Goal: Task Accomplishment & Management: Manage account settings

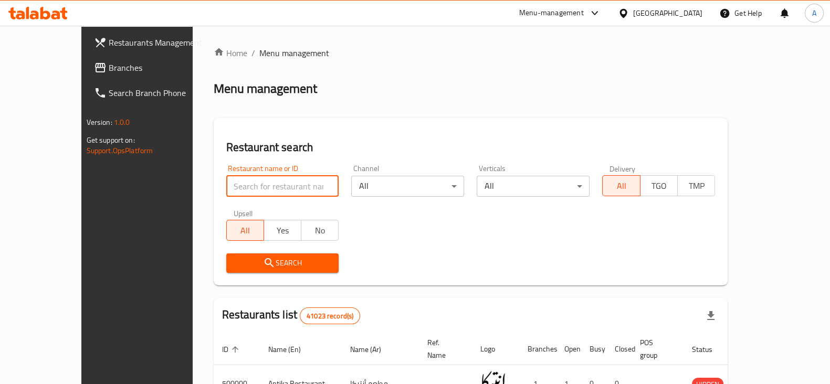
click at [297, 188] on input "search" at bounding box center [282, 186] width 113 height 21
type input "من كل بلد"
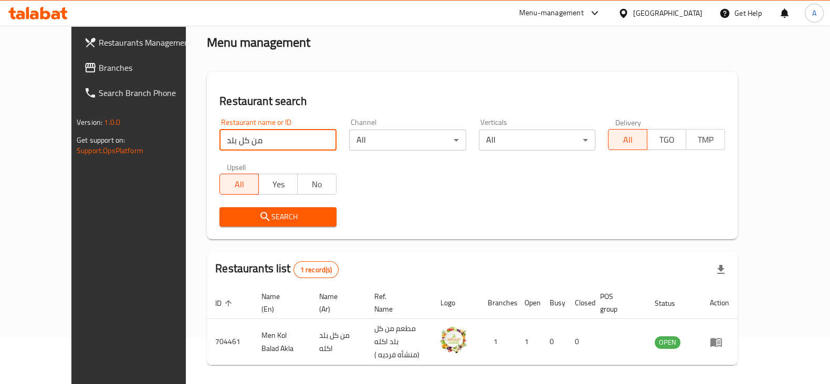
scroll to position [63, 0]
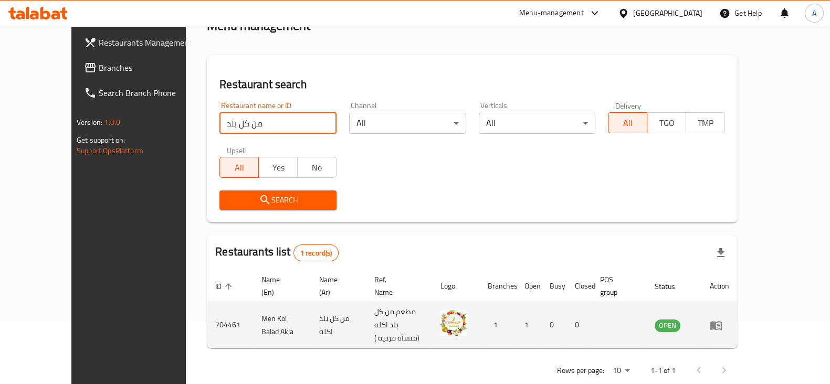
click at [722, 319] on icon "enhanced table" at bounding box center [716, 325] width 13 height 13
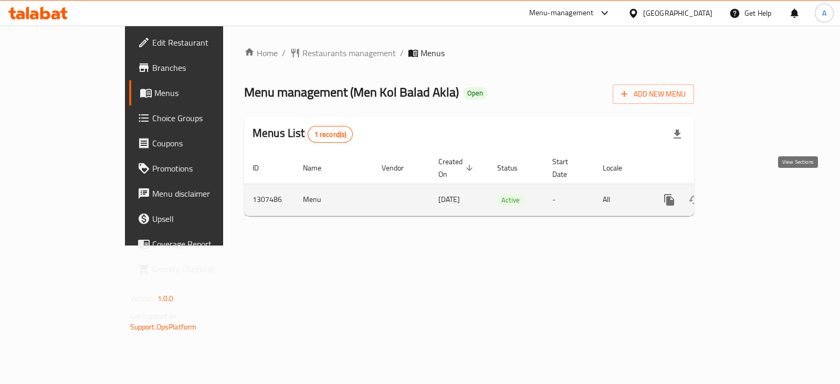
click at [751, 194] on icon "enhanced table" at bounding box center [745, 200] width 13 height 13
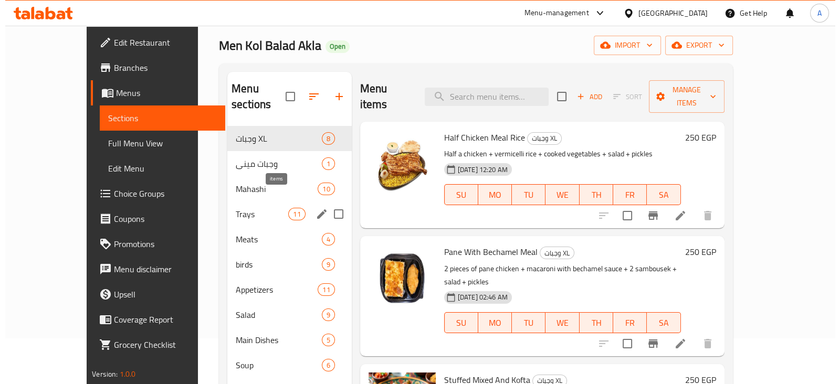
scroll to position [65, 0]
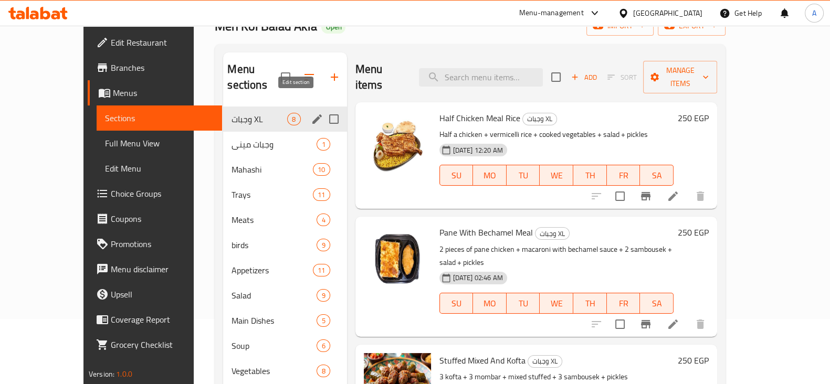
click at [311, 113] on icon "edit" at bounding box center [317, 119] width 13 height 13
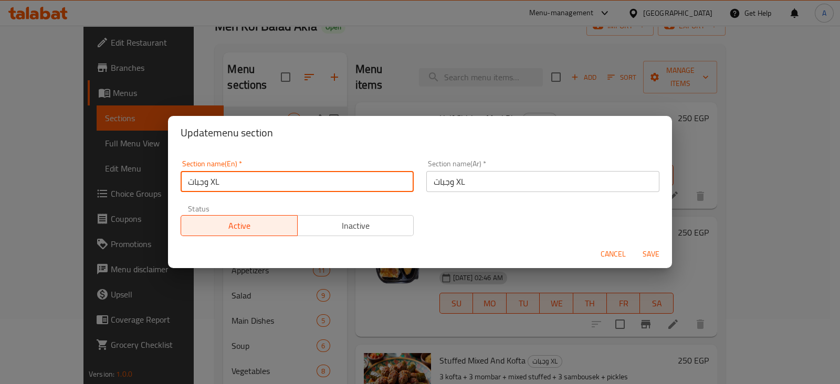
drag, startPoint x: 263, startPoint y: 185, endPoint x: 148, endPoint y: 184, distance: 115.0
click at [148, 184] on div "Update menu section Section name(En)   * وجبات XL Section name(En) * Section na…" at bounding box center [420, 192] width 840 height 384
type input "XL Meals"
click at [650, 253] on span "Save" at bounding box center [650, 254] width 25 height 13
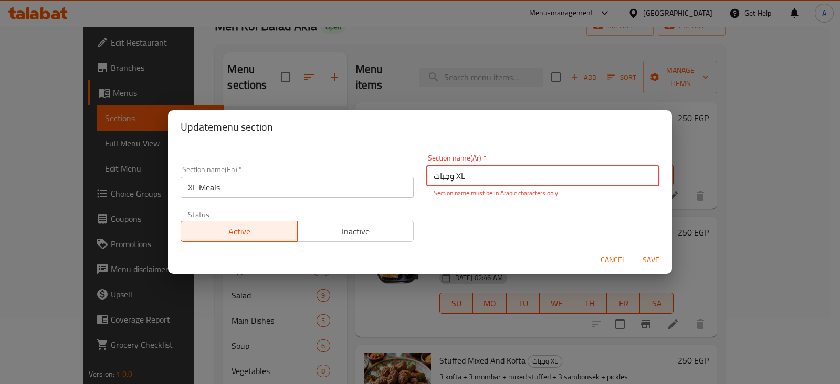
click at [461, 172] on input "وجبات XL" at bounding box center [542, 175] width 233 height 21
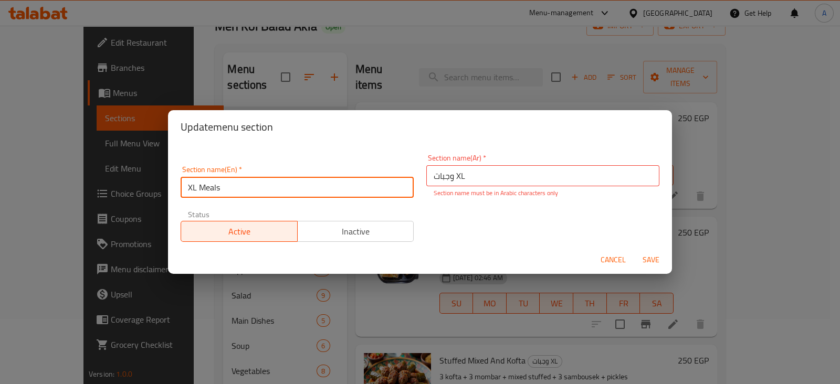
drag, startPoint x: 315, startPoint y: 194, endPoint x: 66, endPoint y: 214, distance: 250.2
click at [66, 214] on div "Update menu section Section name(En)   * XL Meals Section name(En) * Section na…" at bounding box center [420, 192] width 840 height 384
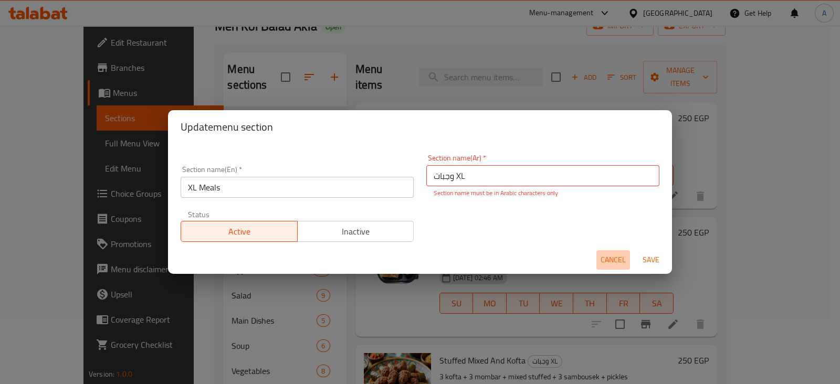
click at [612, 257] on span "Cancel" at bounding box center [613, 260] width 25 height 13
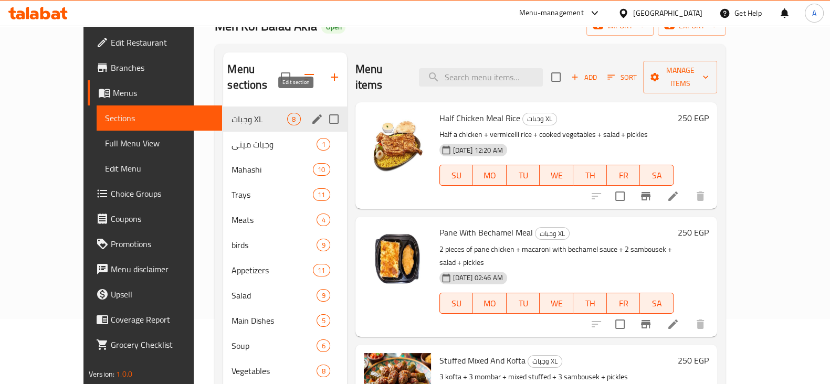
click at [312, 114] on icon "edit" at bounding box center [316, 118] width 9 height 9
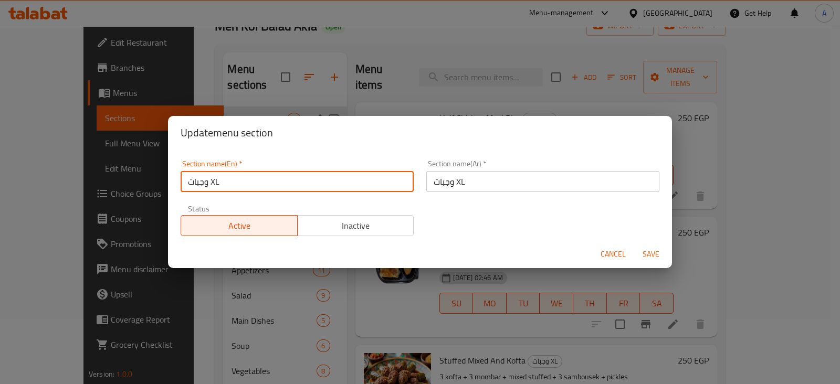
drag, startPoint x: 317, startPoint y: 178, endPoint x: 159, endPoint y: 169, distance: 157.8
click at [161, 177] on div "Update menu section Section name(En)   * وجبات XL Section name(En) * Section na…" at bounding box center [420, 192] width 840 height 384
type input "Large meals"
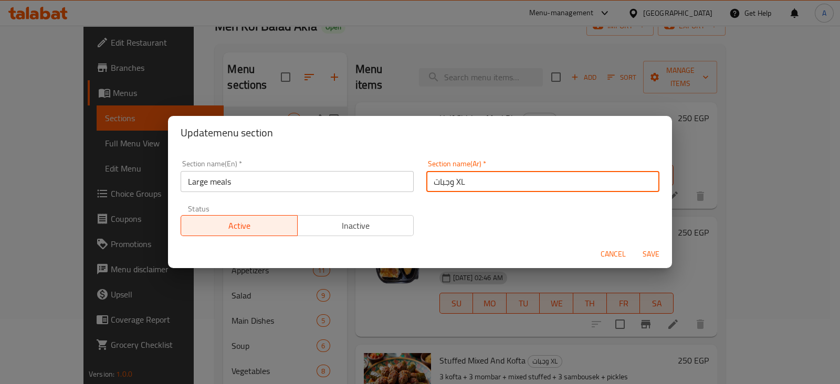
drag, startPoint x: 470, startPoint y: 185, endPoint x: 384, endPoint y: 195, distance: 87.1
click at [384, 195] on div "Section name(En)   * Large meals Section name(En) * Section name(Ar)   * وجبات …" at bounding box center [419, 198] width 491 height 89
type input "ل"
type input "وجبات لارج"
click at [658, 257] on span "Save" at bounding box center [650, 254] width 25 height 13
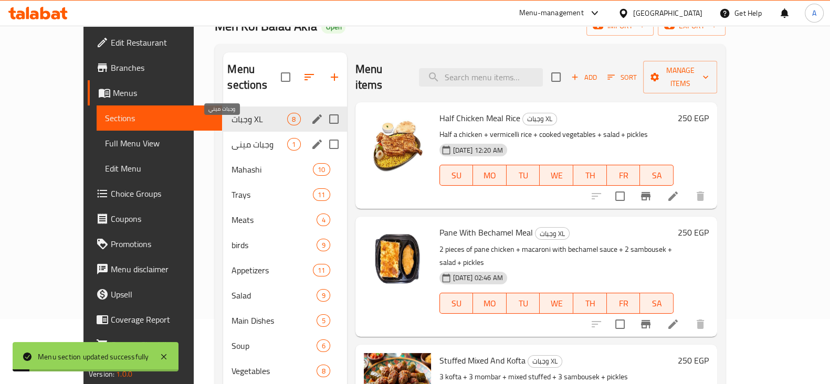
click at [232, 138] on span "وجبات ميني" at bounding box center [260, 144] width 56 height 13
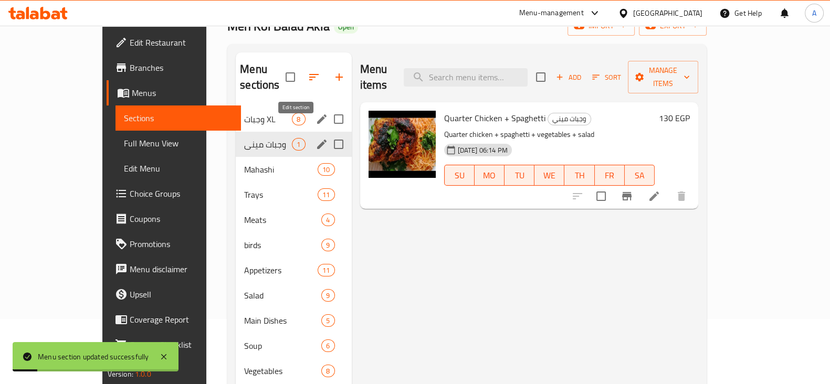
click at [316, 138] on icon "edit" at bounding box center [322, 144] width 13 height 13
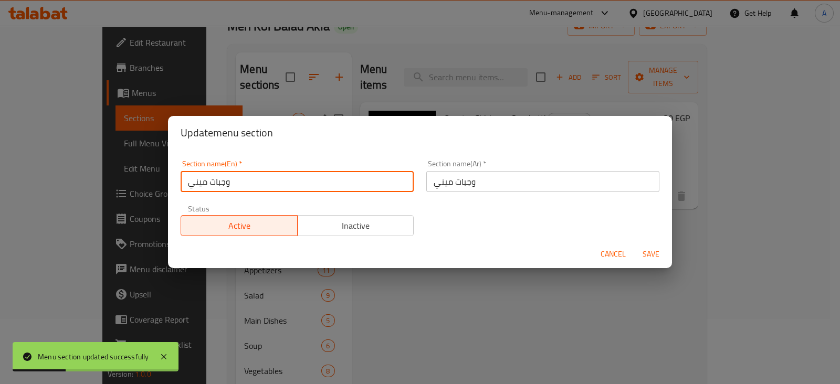
drag, startPoint x: 307, startPoint y: 182, endPoint x: 152, endPoint y: 182, distance: 154.9
click at [152, 182] on div "Update menu section Section name(En)   * وجبات ميني Section name(En) * Section …" at bounding box center [420, 192] width 840 height 384
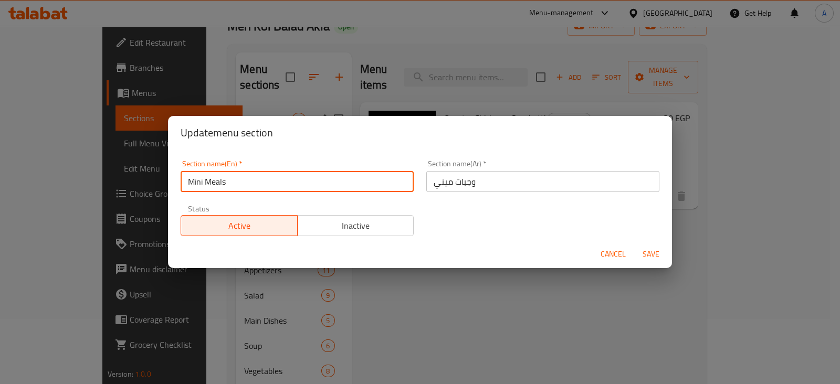
type input "Mini Meals"
click at [646, 250] on span "Save" at bounding box center [650, 254] width 25 height 13
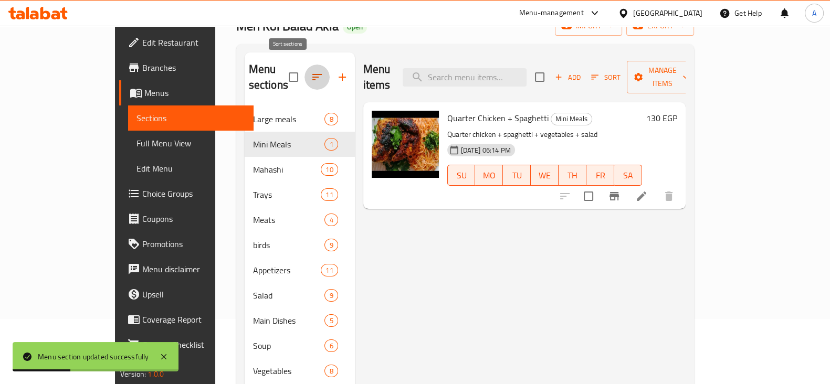
click at [311, 75] on icon "button" at bounding box center [317, 77] width 13 height 13
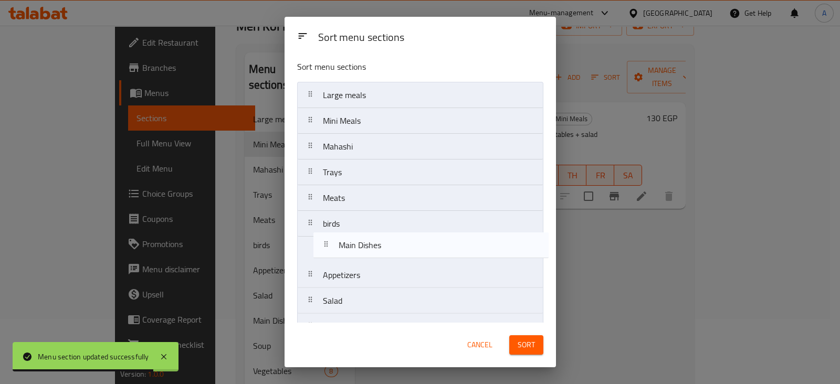
scroll to position [4, 0]
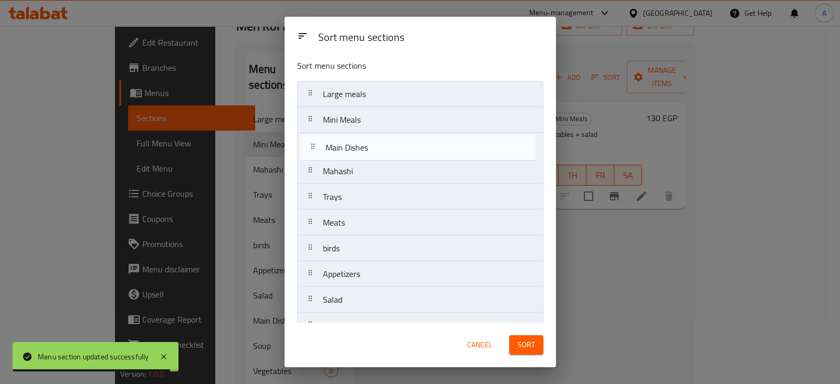
drag, startPoint x: 314, startPoint y: 306, endPoint x: 318, endPoint y: 143, distance: 162.8
click at [318, 143] on nav "Large meals Mini Meals Mahashi Trays Meats birds Appetizers Salad Main Dishes S…" at bounding box center [420, 339] width 246 height 516
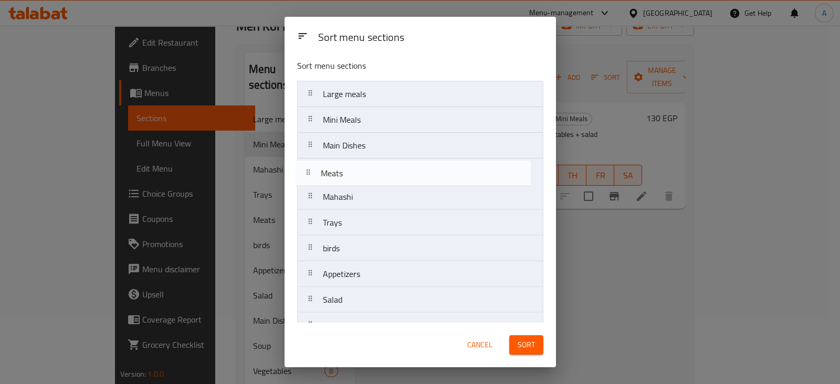
drag, startPoint x: 315, startPoint y: 224, endPoint x: 313, endPoint y: 172, distance: 52.5
click at [313, 172] on nav "Large meals Mini Meals Main Dishes Mahashi Trays Meats birds Appetizers Salad S…" at bounding box center [420, 339] width 246 height 516
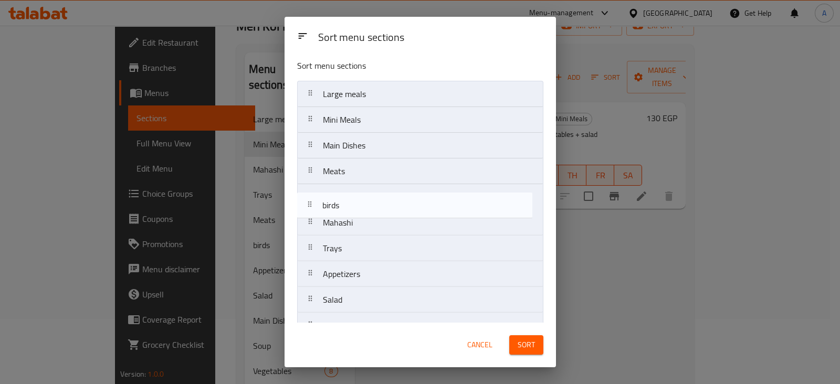
drag, startPoint x: 310, startPoint y: 247, endPoint x: 309, endPoint y: 199, distance: 48.3
click at [309, 199] on nav "Large meals Mini Meals Main Dishes Meats Mahashi Trays birds Appetizers Salad S…" at bounding box center [420, 339] width 246 height 516
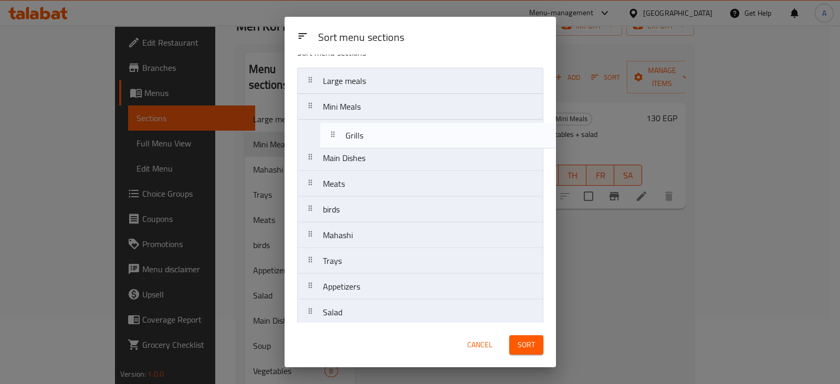
scroll to position [16, 0]
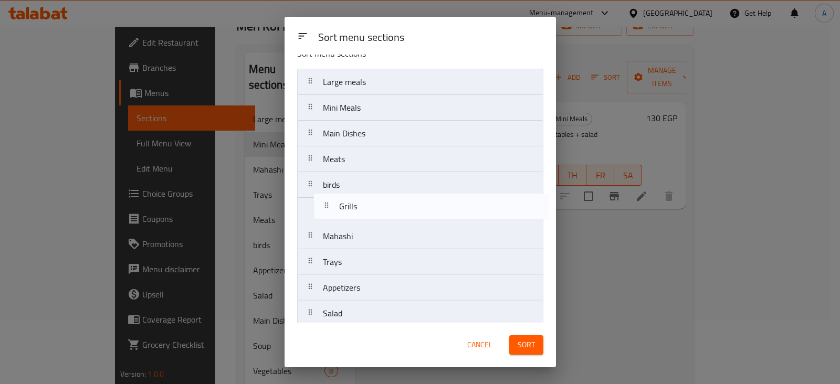
drag, startPoint x: 310, startPoint y: 208, endPoint x: 327, endPoint y: 207, distance: 16.8
click at [327, 207] on nav "Large meals Mini Meals Main Dishes Meats birds Mahashi Trays Appetizers Salad S…" at bounding box center [420, 327] width 246 height 516
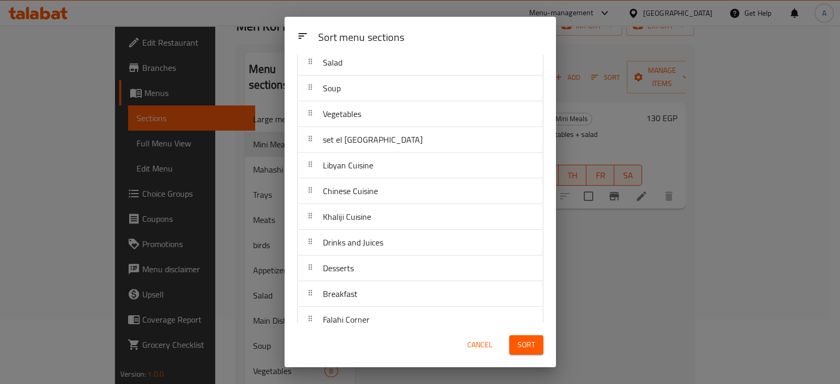
scroll to position [279, 0]
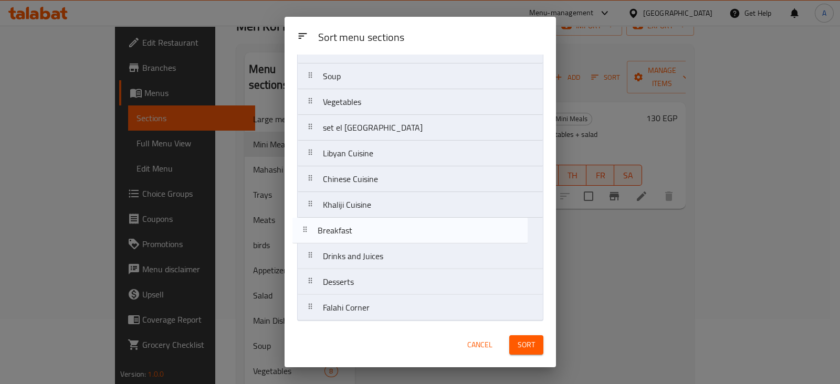
drag, startPoint x: 310, startPoint y: 280, endPoint x: 305, endPoint y: 227, distance: 53.2
click at [305, 227] on nav "Large meals Mini Meals Main Dishes Meats birds Grills Mahashi Trays Appetizers …" at bounding box center [420, 64] width 246 height 516
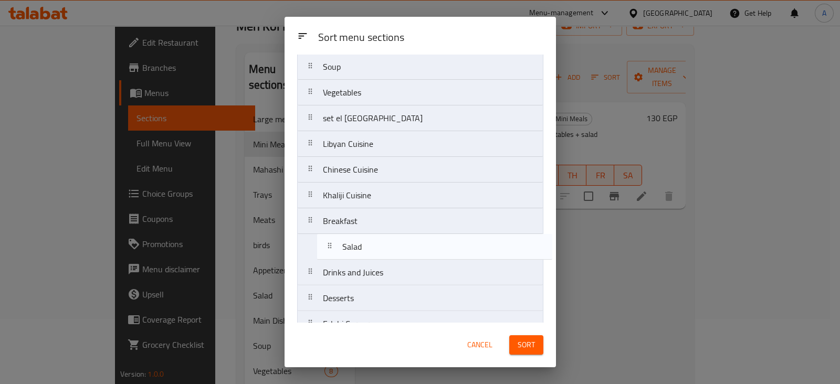
scroll to position [264, 0]
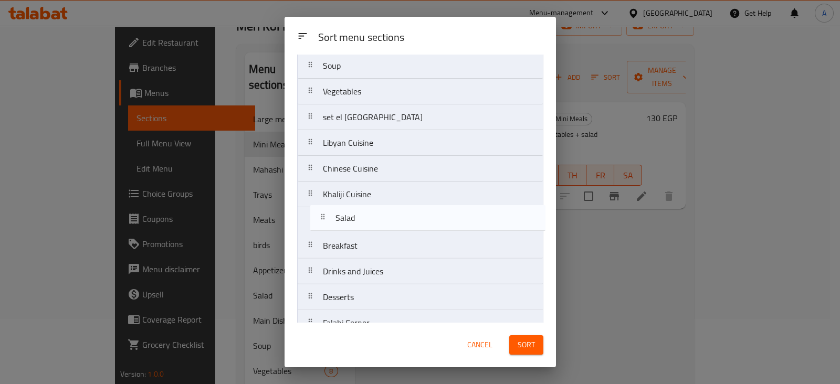
drag, startPoint x: 310, startPoint y: 112, endPoint x: 323, endPoint y: 219, distance: 108.5
click at [323, 219] on nav "Large meals Mini Meals Main Dishes Meats birds Grills Mahashi Trays Appetizers …" at bounding box center [420, 79] width 246 height 516
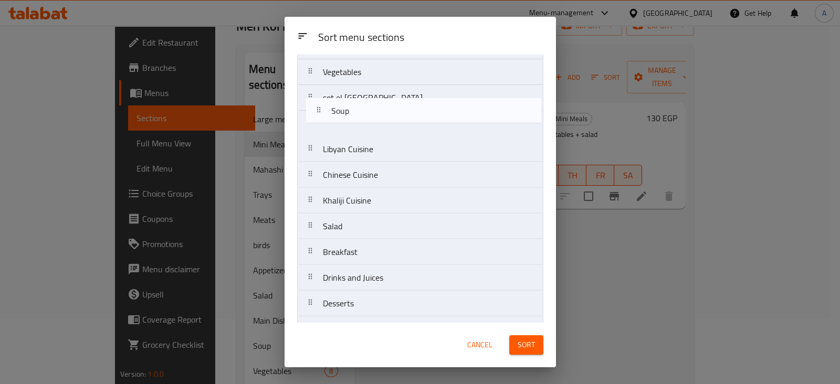
scroll to position [257, 0]
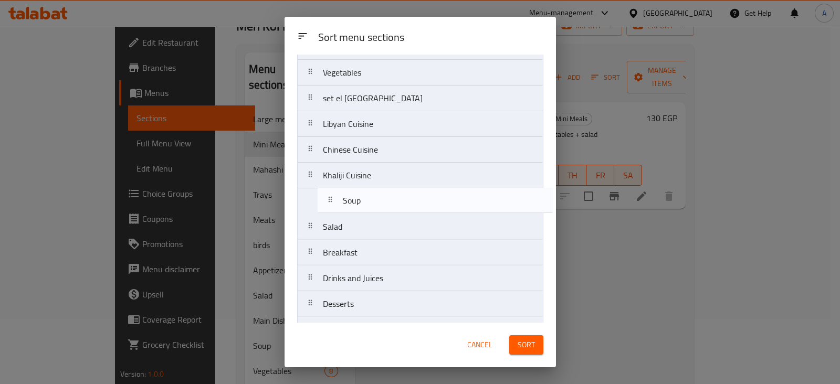
drag, startPoint x: 309, startPoint y: 67, endPoint x: 330, endPoint y: 206, distance: 140.7
click at [330, 206] on nav "Large meals Mini Meals Main Dishes Meats birds Grills Mahashi Trays Appetizers …" at bounding box center [420, 86] width 246 height 516
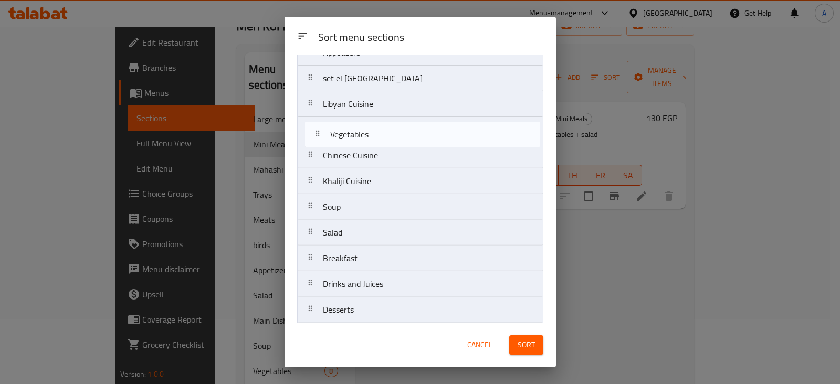
scroll to position [250, 0]
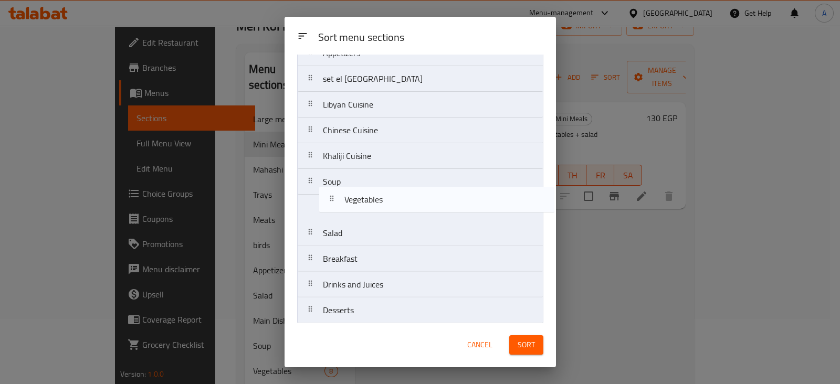
drag, startPoint x: 307, startPoint y: 75, endPoint x: 331, endPoint y: 208, distance: 135.4
click at [331, 208] on nav "Large meals Mini Meals Main Dishes Meats birds Grills Mahashi Trays Appetizers …" at bounding box center [420, 92] width 246 height 516
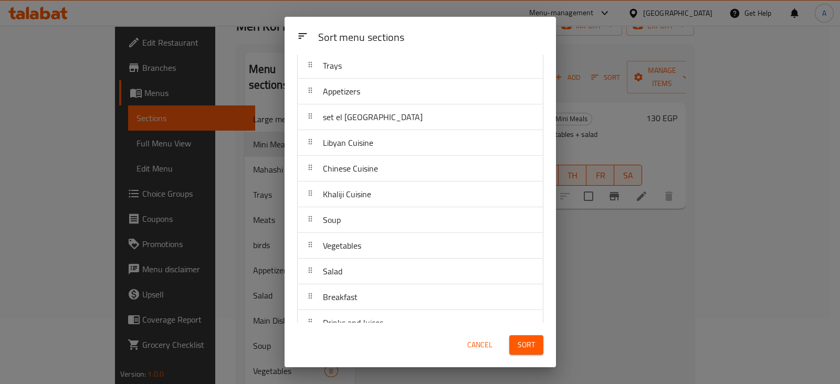
scroll to position [148, 0]
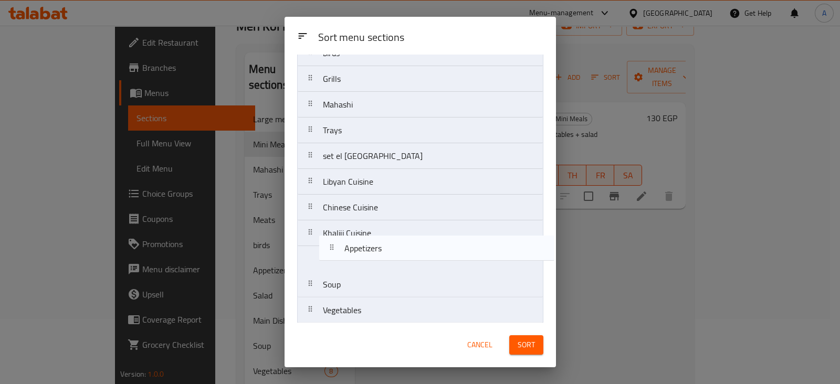
drag, startPoint x: 313, startPoint y: 156, endPoint x: 336, endPoint y: 253, distance: 99.8
click at [336, 253] on nav "Large meals Mini Meals Main Dishes Meats birds Grills Mahashi Trays Appetizers …" at bounding box center [420, 195] width 246 height 516
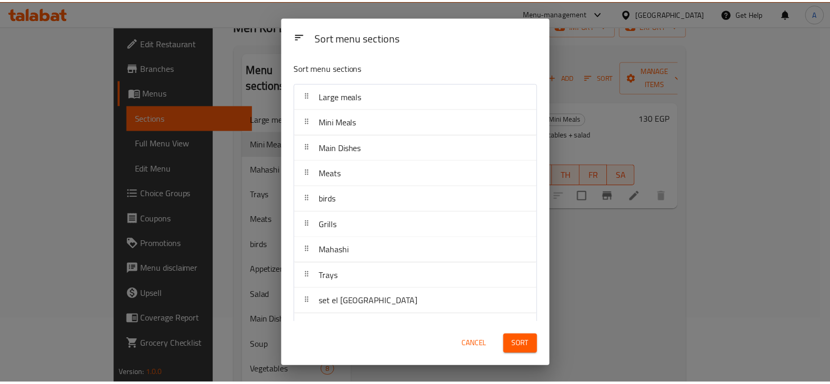
scroll to position [0, 0]
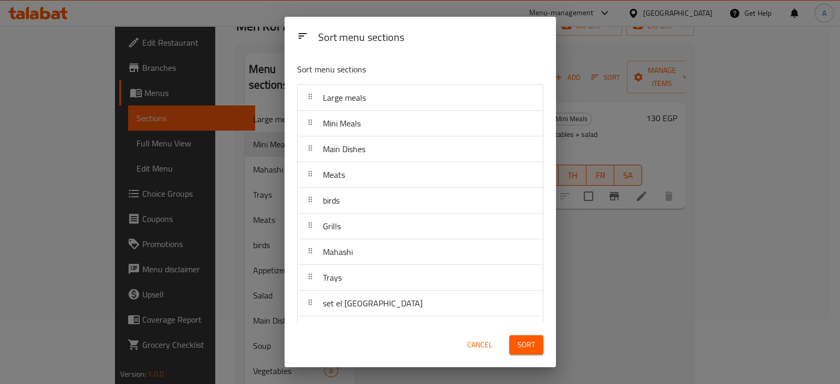
click at [527, 347] on span "Sort" at bounding box center [526, 345] width 17 height 13
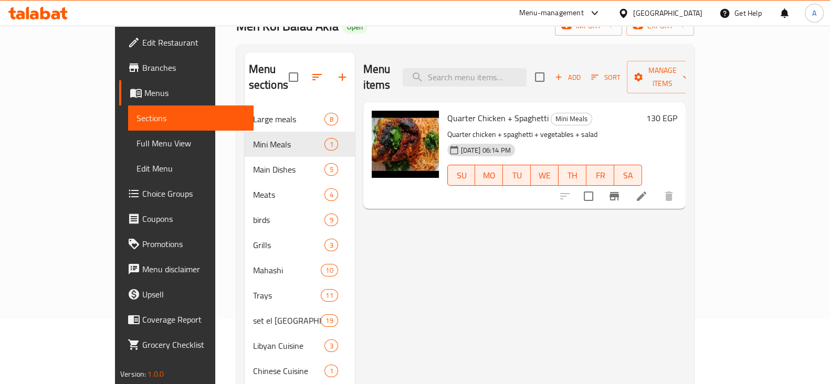
click at [511, 334] on div "Menu items Add Sort Manage items Quarter Chicken + Spaghetti Mini Meals Quarter…" at bounding box center [520, 333] width 331 height 562
